Goal: Transaction & Acquisition: Subscribe to service/newsletter

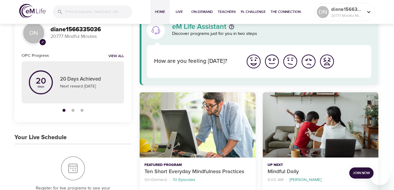
scroll to position [30, 0]
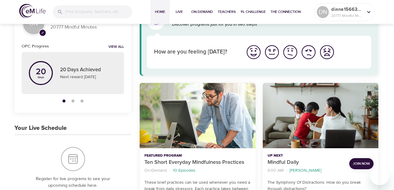
click at [359, 162] on span "Join Now" at bounding box center [361, 163] width 17 height 6
